Goal: Complete application form

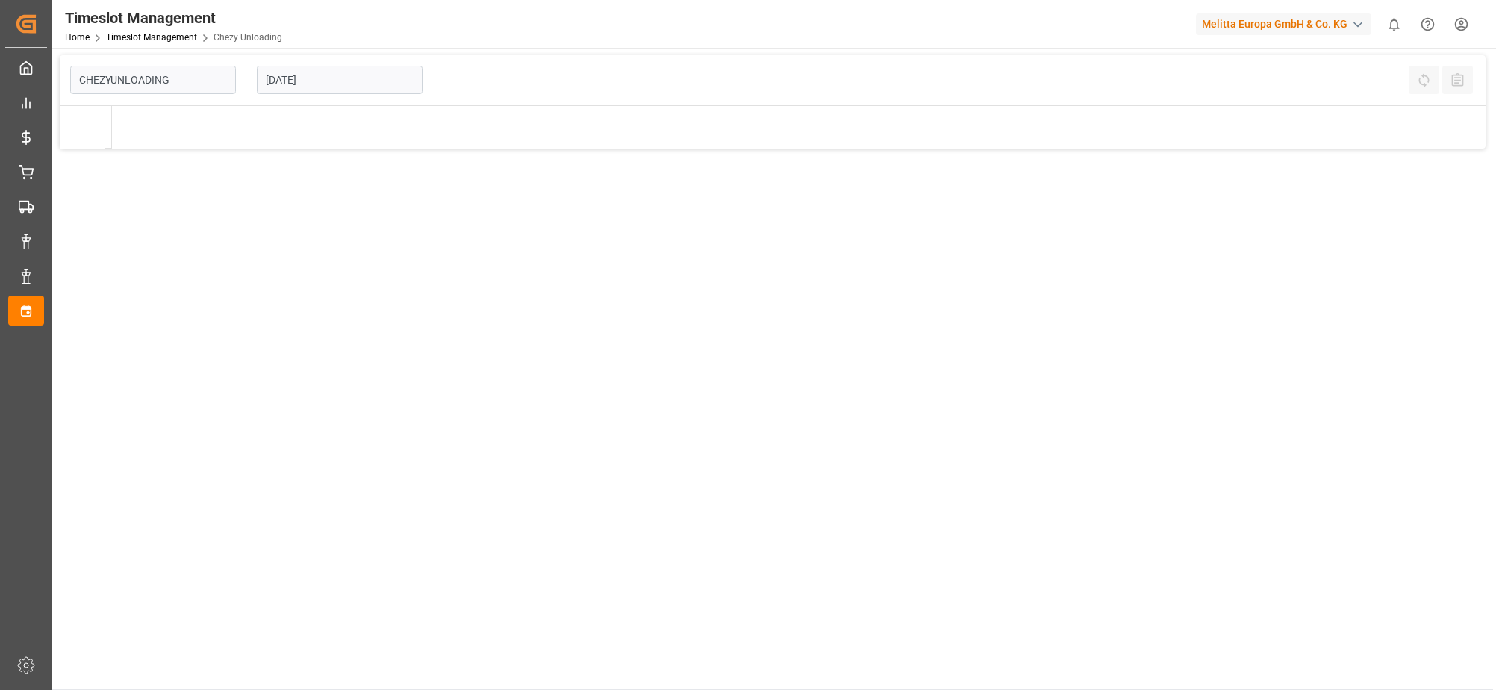
type input "Chezy Unloading"
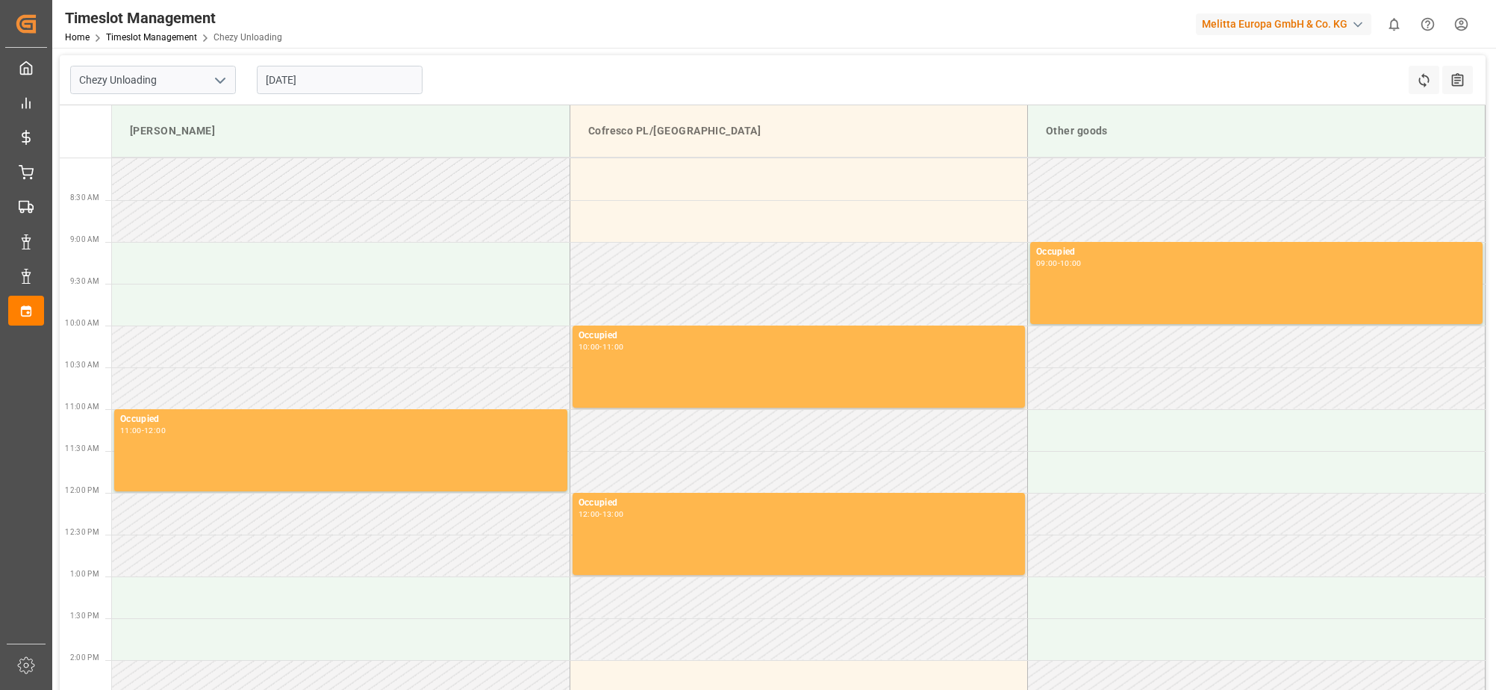
click at [283, 80] on input "[DATE]" at bounding box center [340, 80] width 166 height 28
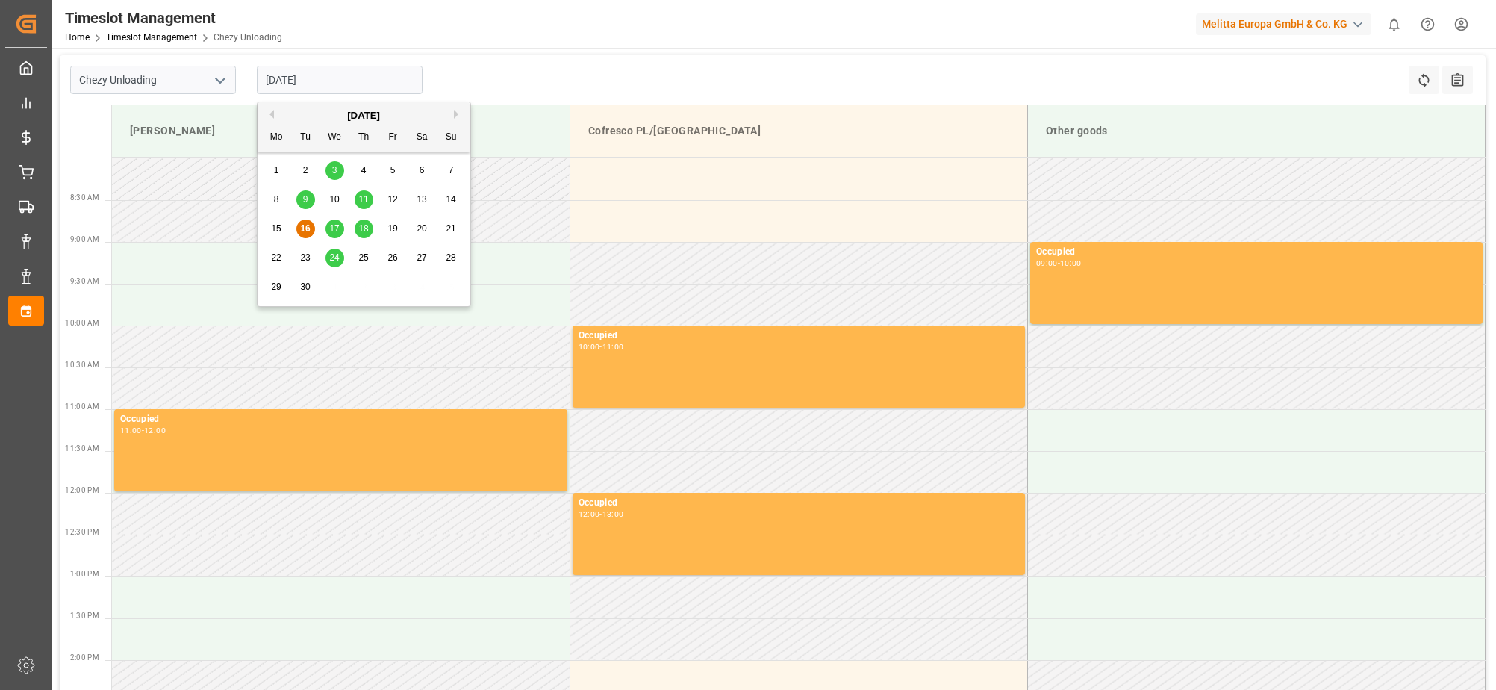
click at [340, 231] on div "17" at bounding box center [335, 229] width 19 height 18
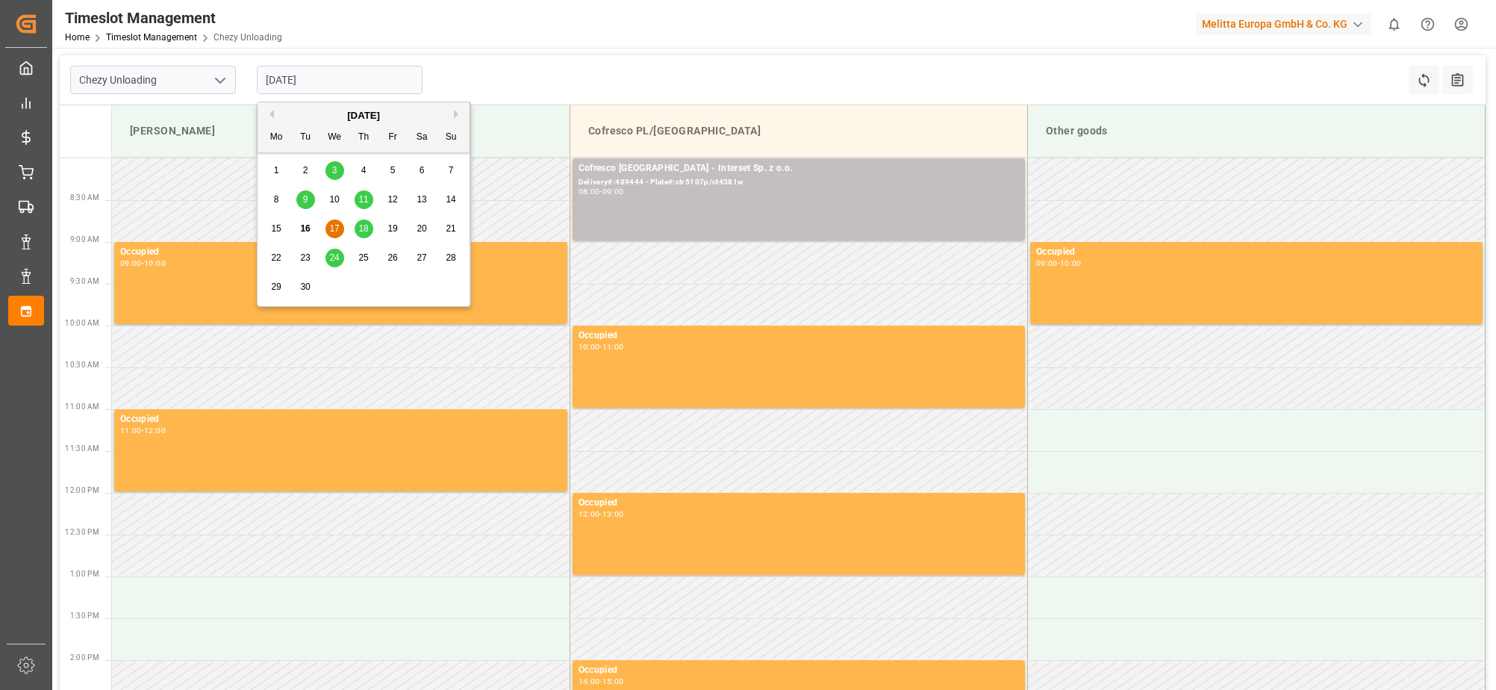
click at [281, 79] on input "[DATE]" at bounding box center [340, 80] width 166 height 28
click at [369, 225] on div "18" at bounding box center [364, 229] width 19 height 18
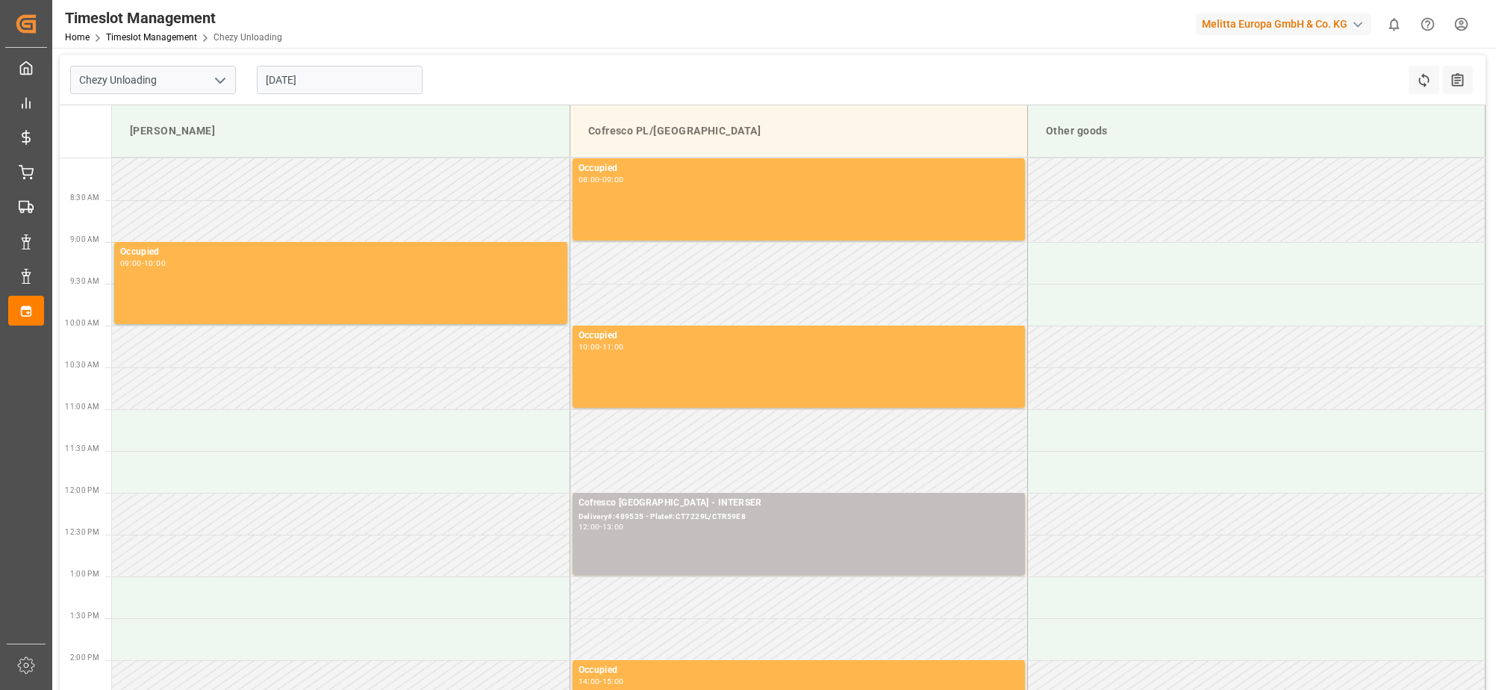
click at [287, 84] on input "[DATE]" at bounding box center [340, 80] width 166 height 28
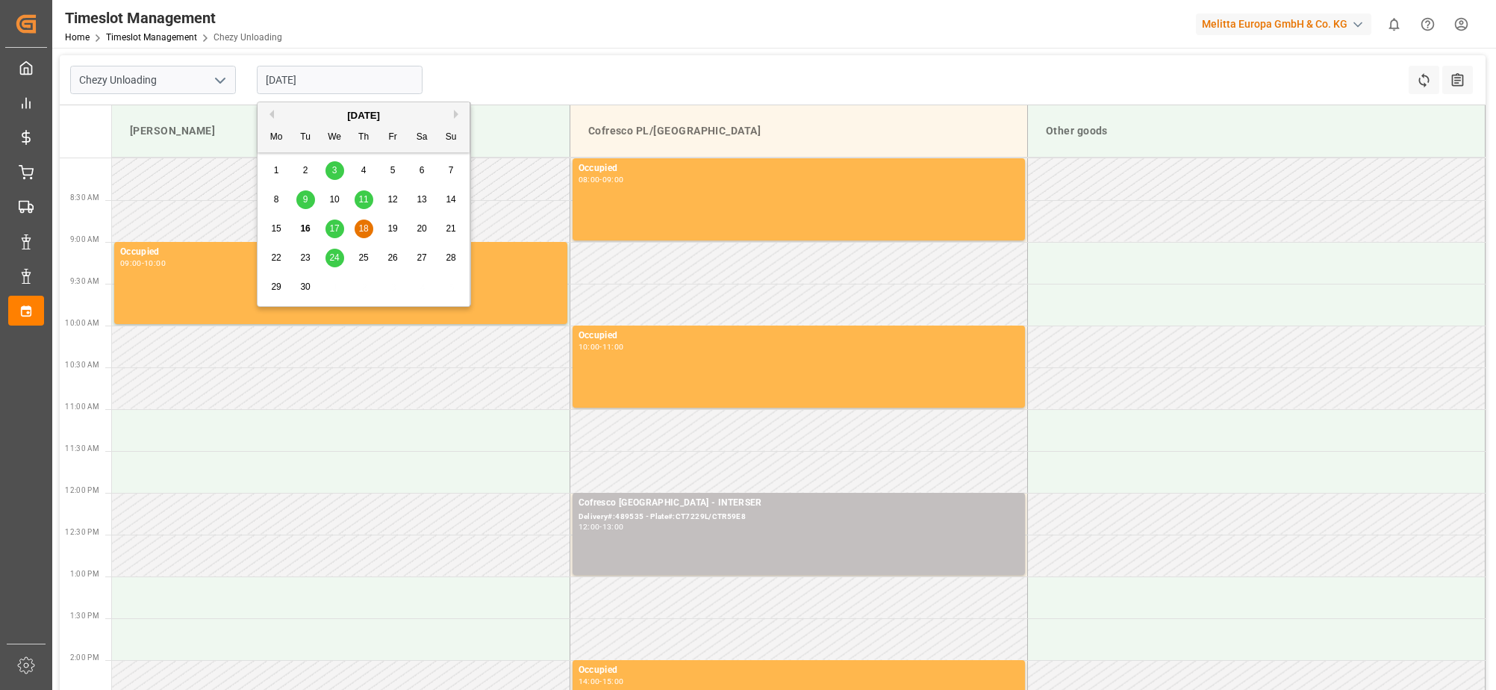
click at [332, 261] on span "24" at bounding box center [334, 257] width 10 height 10
type input "[DATE]"
